Goal: Transaction & Acquisition: Obtain resource

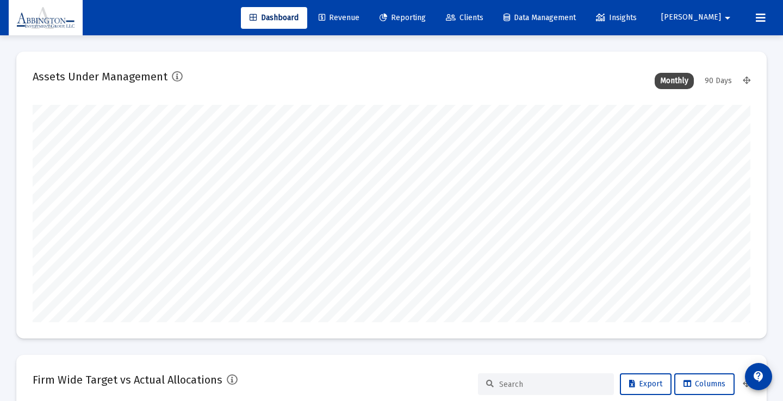
type input "[DATE]"
click at [426, 15] on span "Reporting" at bounding box center [403, 17] width 46 height 9
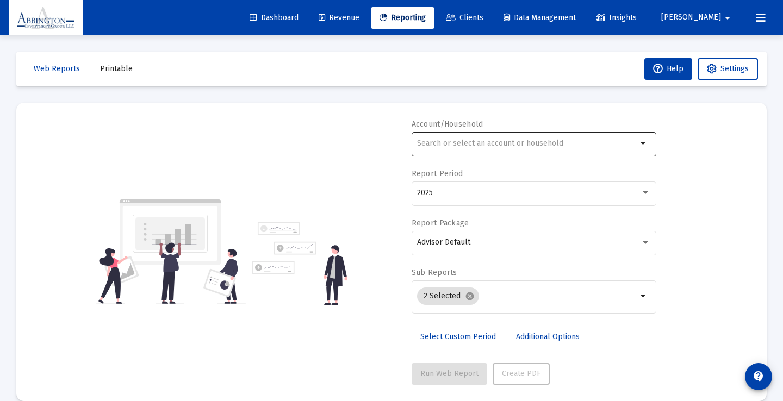
click at [461, 143] on input "text" at bounding box center [527, 143] width 220 height 9
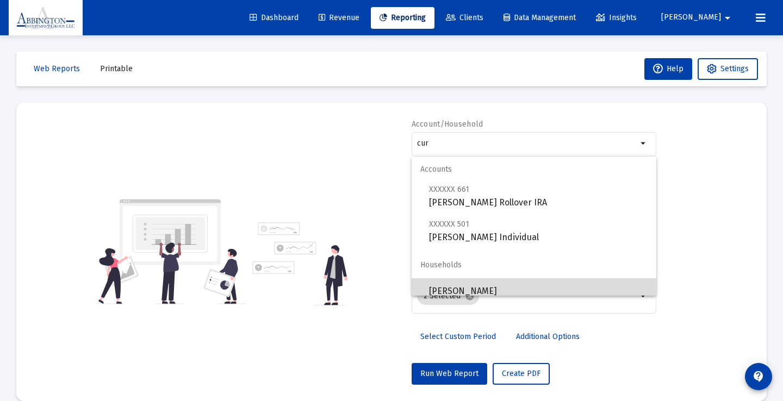
click at [461, 289] on span "[PERSON_NAME]" at bounding box center [538, 291] width 219 height 26
type input "[PERSON_NAME]"
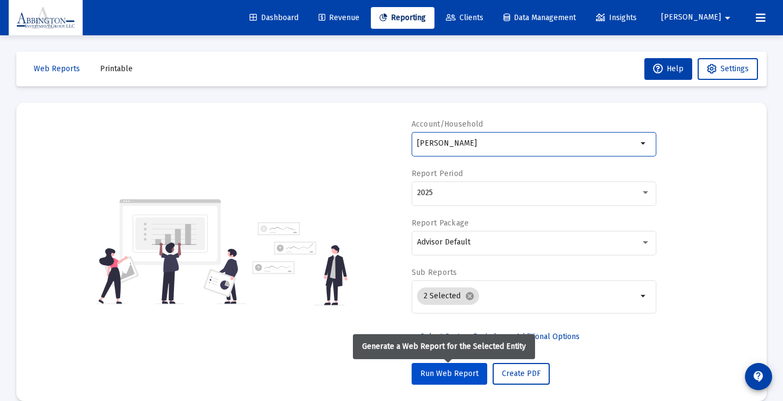
click at [457, 374] on span "Run Web Report" at bounding box center [449, 373] width 58 height 9
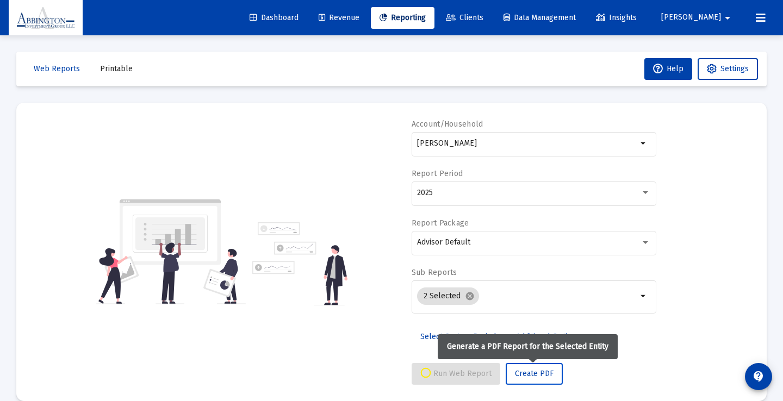
click at [526, 379] on span "Create PDF" at bounding box center [534, 373] width 39 height 9
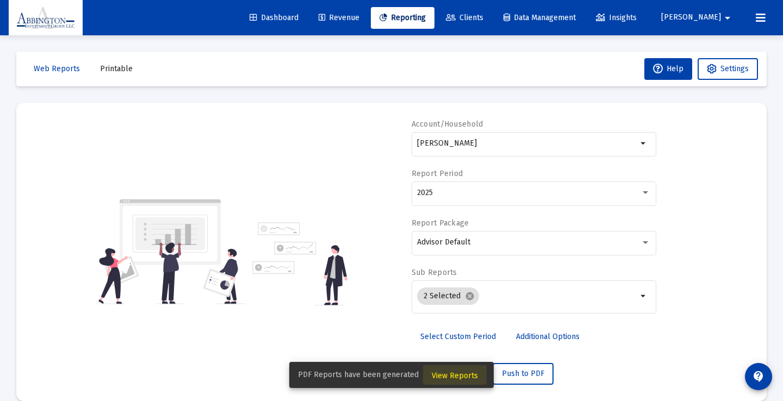
click at [454, 378] on span "View Reports" at bounding box center [455, 375] width 46 height 9
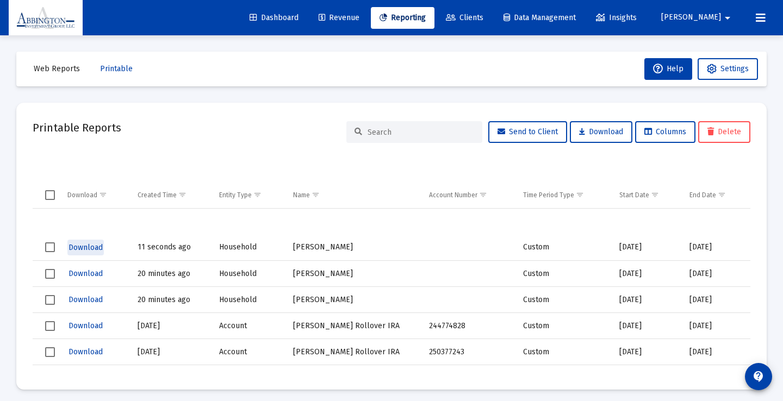
click at [78, 247] on span "Download" at bounding box center [86, 247] width 34 height 9
